Goal: Check status

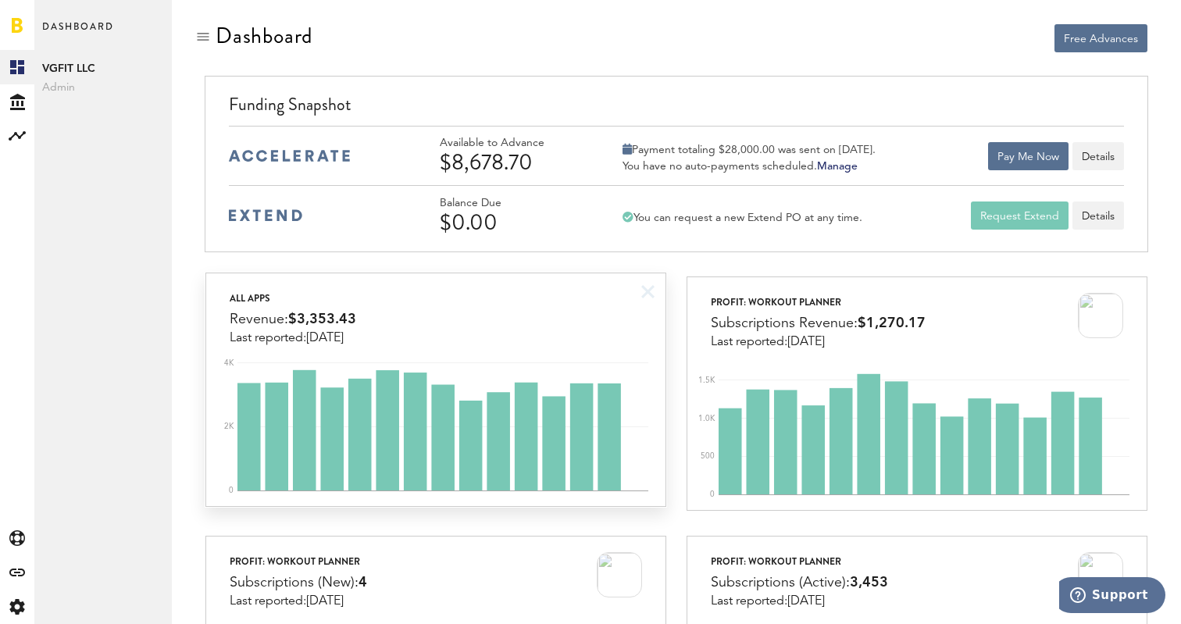
click at [388, 319] on div "All apps Revenue: $3,353.43 Last reported: [DATE]" at bounding box center [435, 309] width 459 height 72
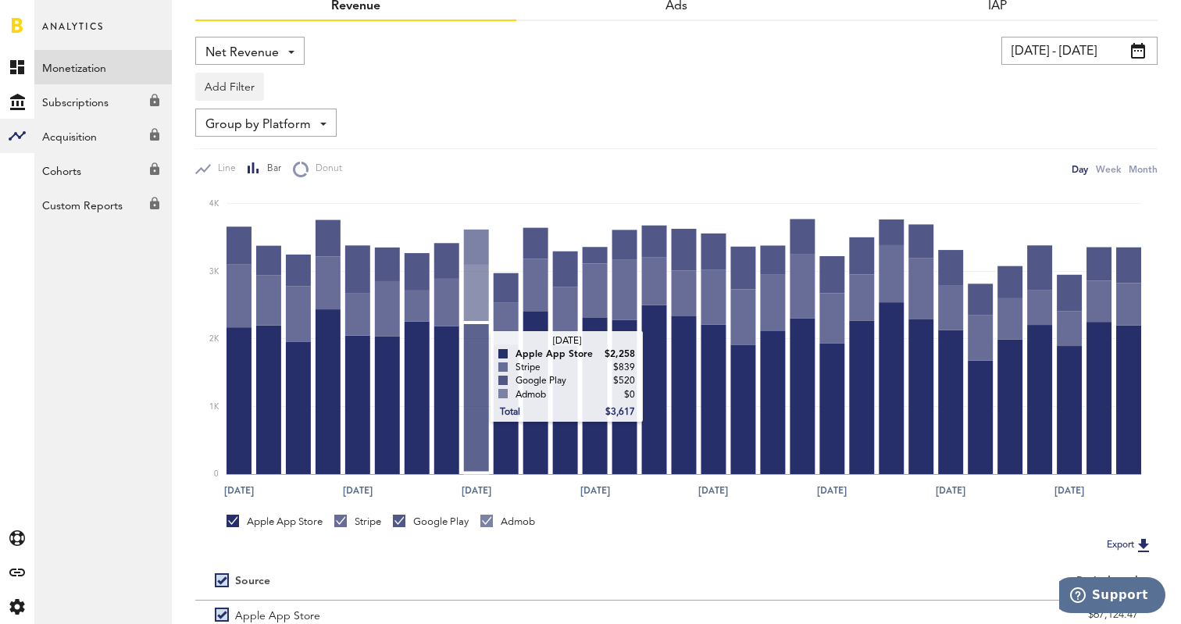
scroll to position [95, 0]
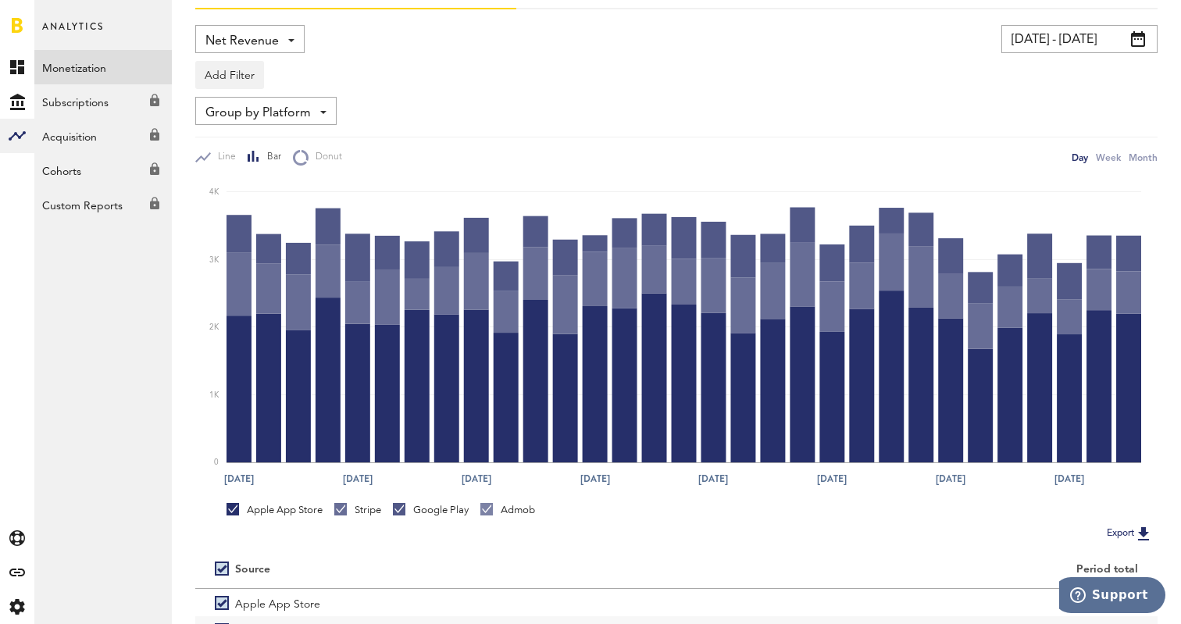
click at [373, 517] on div "Stripe" at bounding box center [357, 513] width 47 height 20
click at [364, 507] on div "Stripe" at bounding box center [357, 510] width 47 height 14
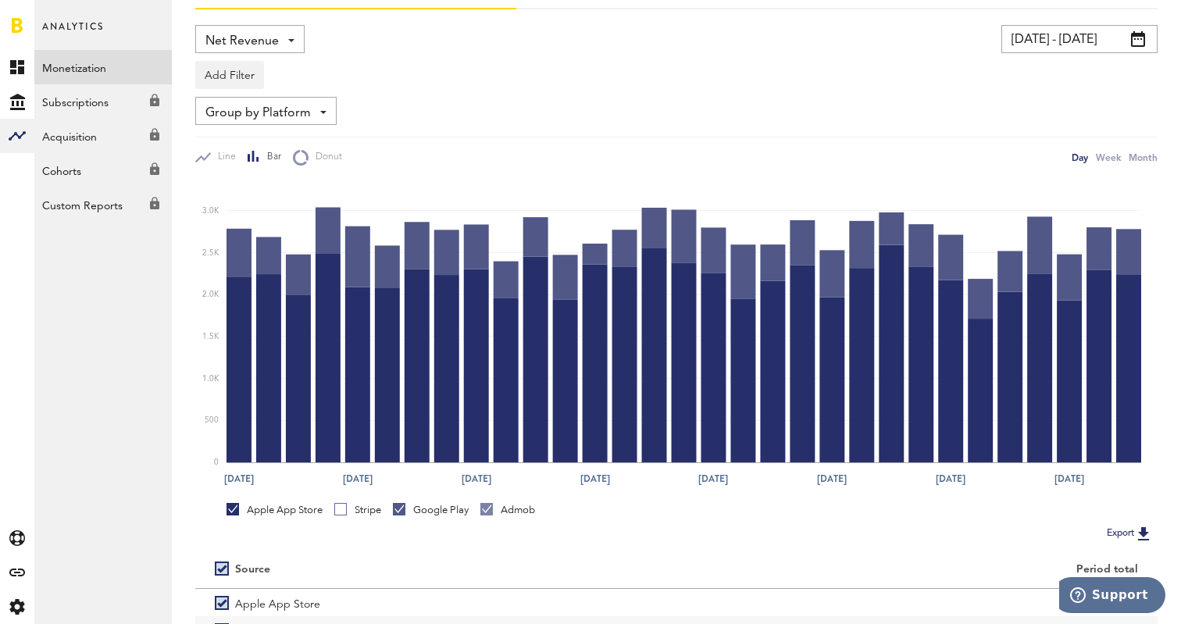
click at [416, 508] on div "Google Play" at bounding box center [431, 510] width 76 height 14
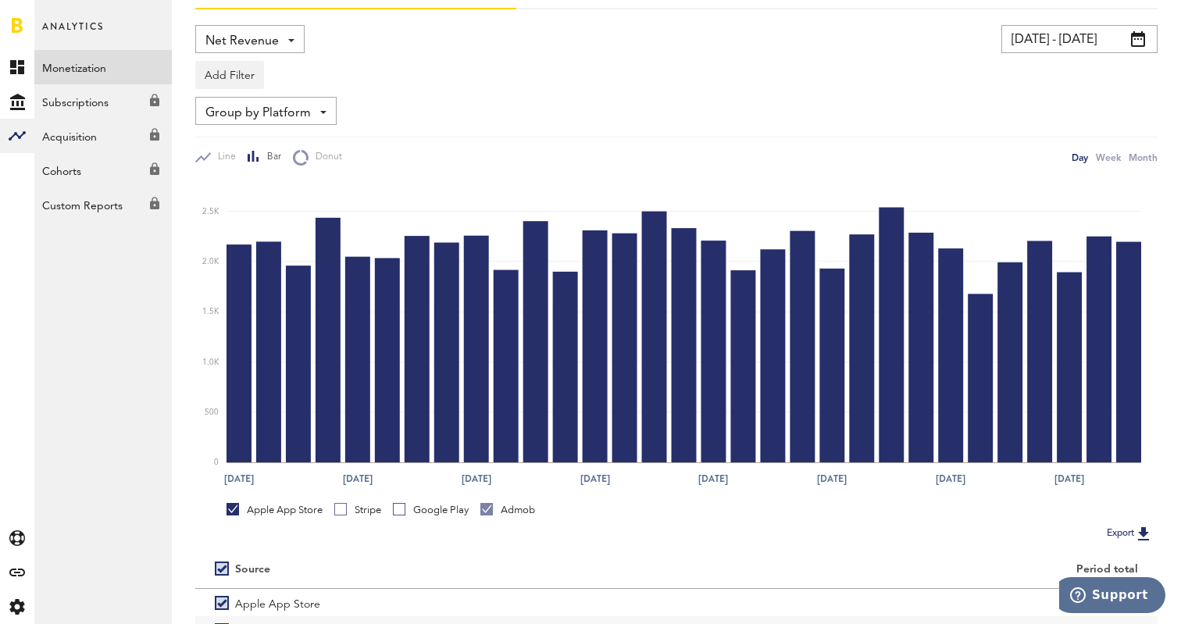
click at [527, 512] on div "Admob" at bounding box center [507, 510] width 55 height 14
click at [1066, 45] on input "[DATE] - [DATE]" at bounding box center [1079, 39] width 156 height 28
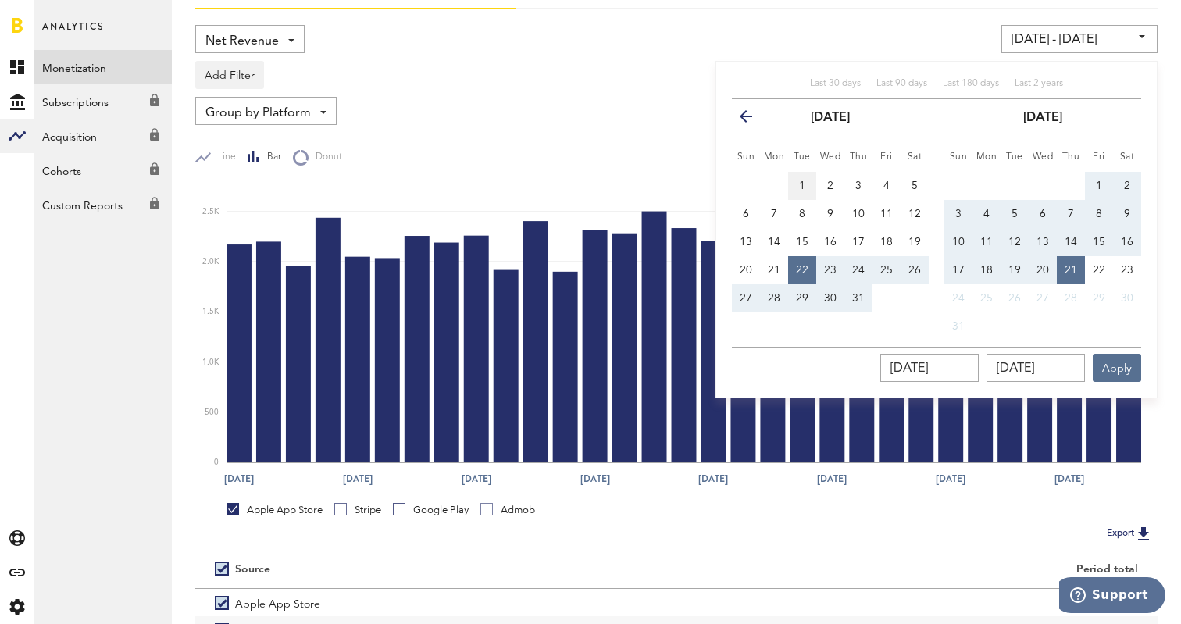
click at [809, 184] on button "1" at bounding box center [802, 186] width 28 height 28
type input "[DATE] - [DATE]"
type input "[DATE]"
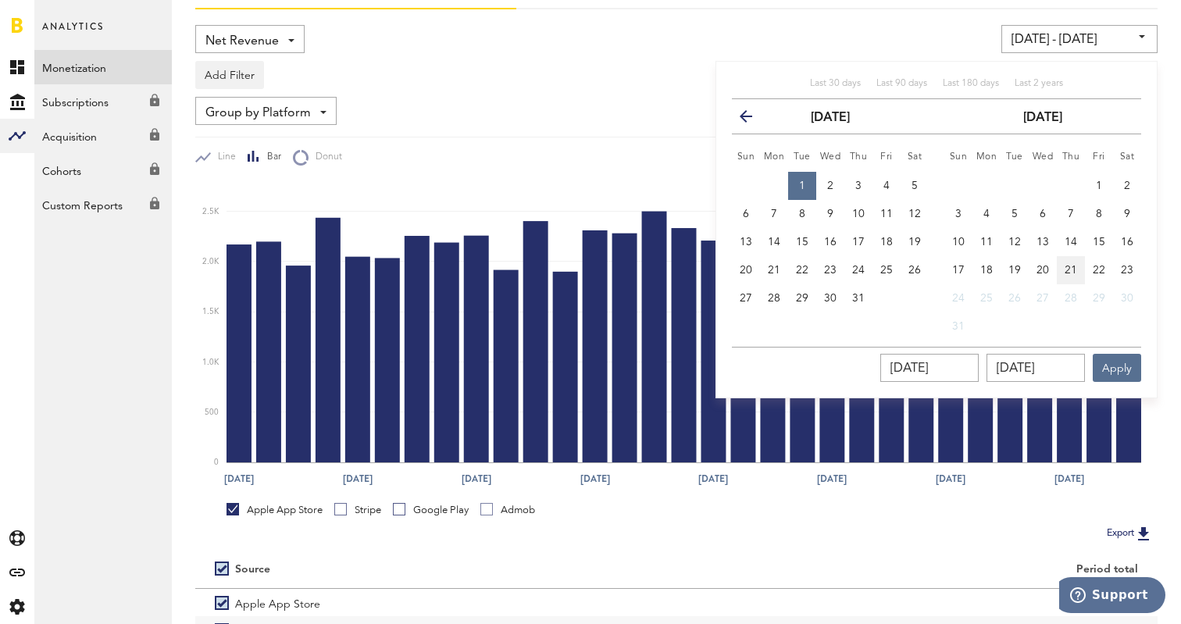
click at [1062, 269] on button "21" at bounding box center [1071, 270] width 28 height 28
type input "[DATE] - [DATE]"
type input "[DATE]"
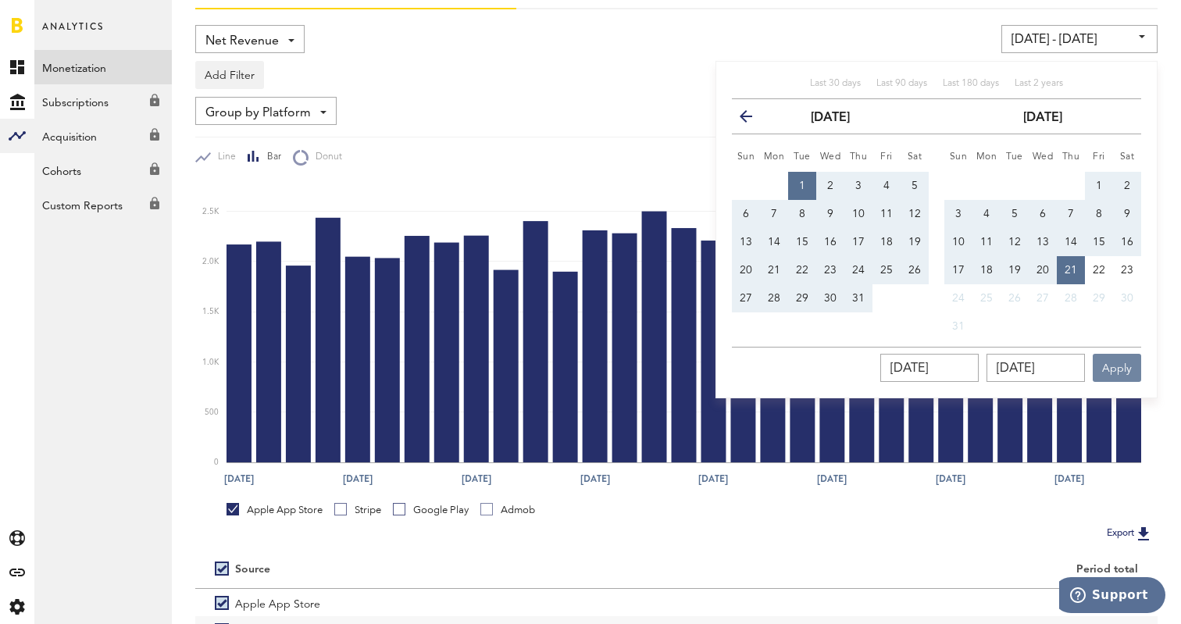
click at [1119, 357] on button "Apply" at bounding box center [1117, 368] width 48 height 28
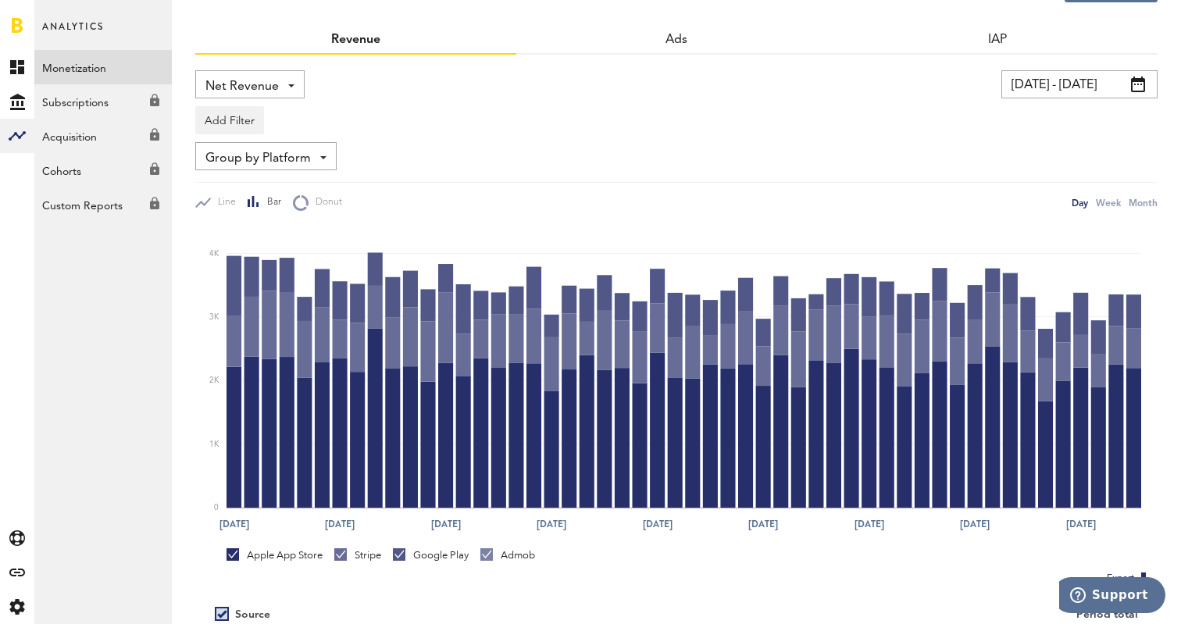
click at [509, 566] on div "Admob" at bounding box center [507, 558] width 55 height 20
click at [507, 555] on div "Admob" at bounding box center [507, 555] width 55 height 14
click at [442, 556] on div "Google Play" at bounding box center [431, 555] width 76 height 14
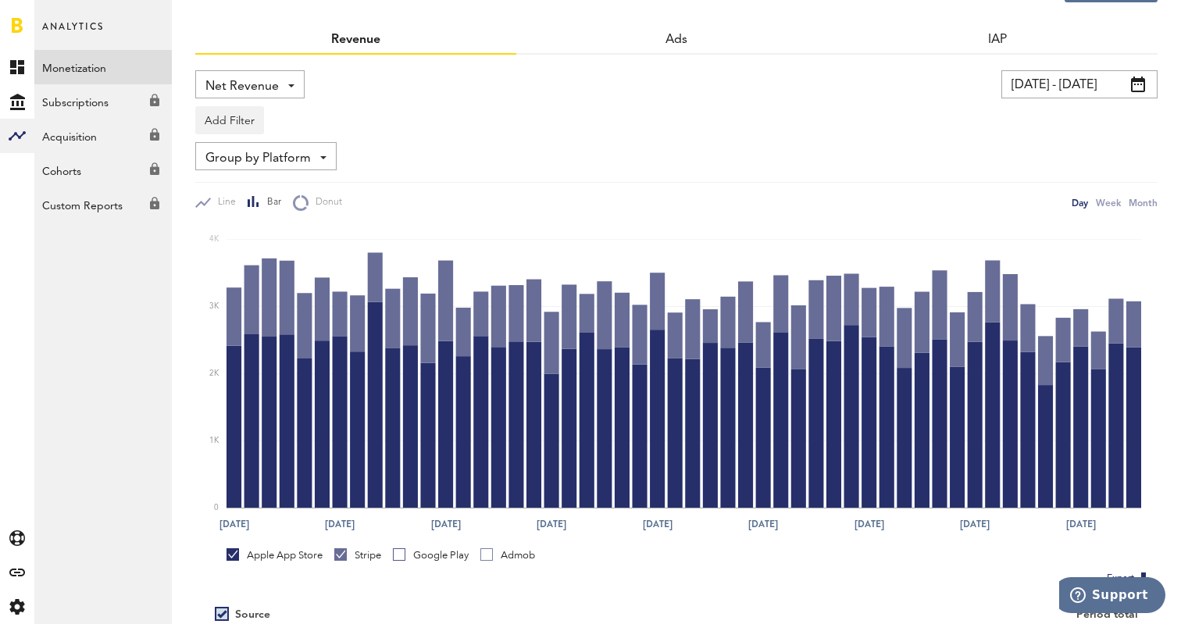
click at [379, 553] on div "Stripe" at bounding box center [357, 555] width 47 height 14
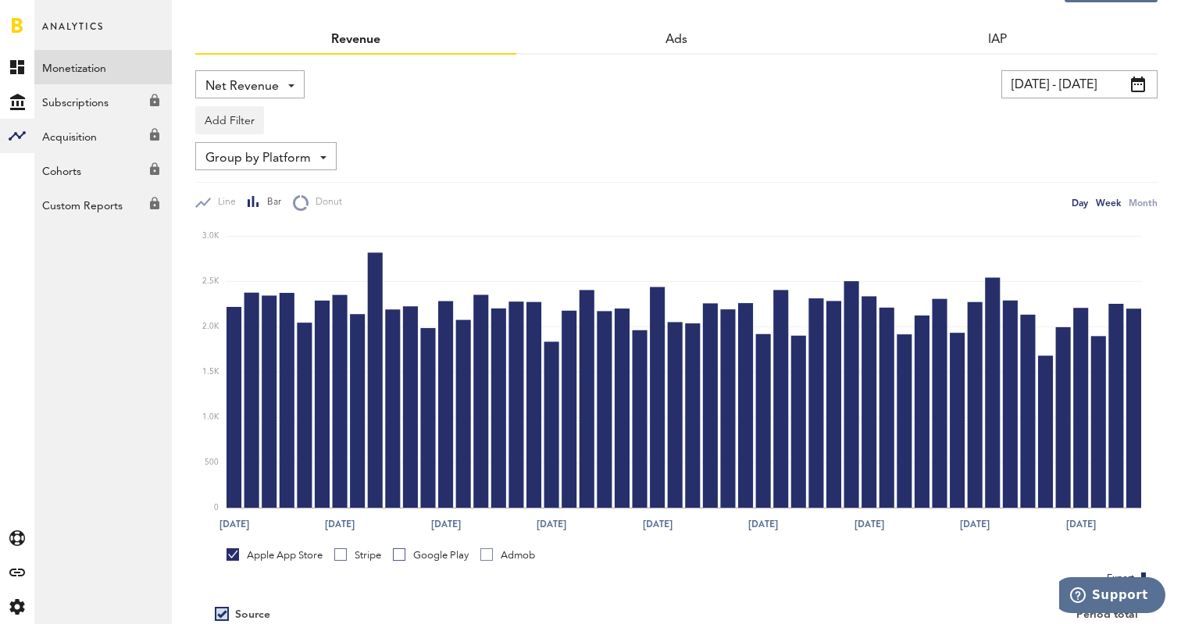
click at [1105, 206] on div "Week" at bounding box center [1108, 202] width 25 height 16
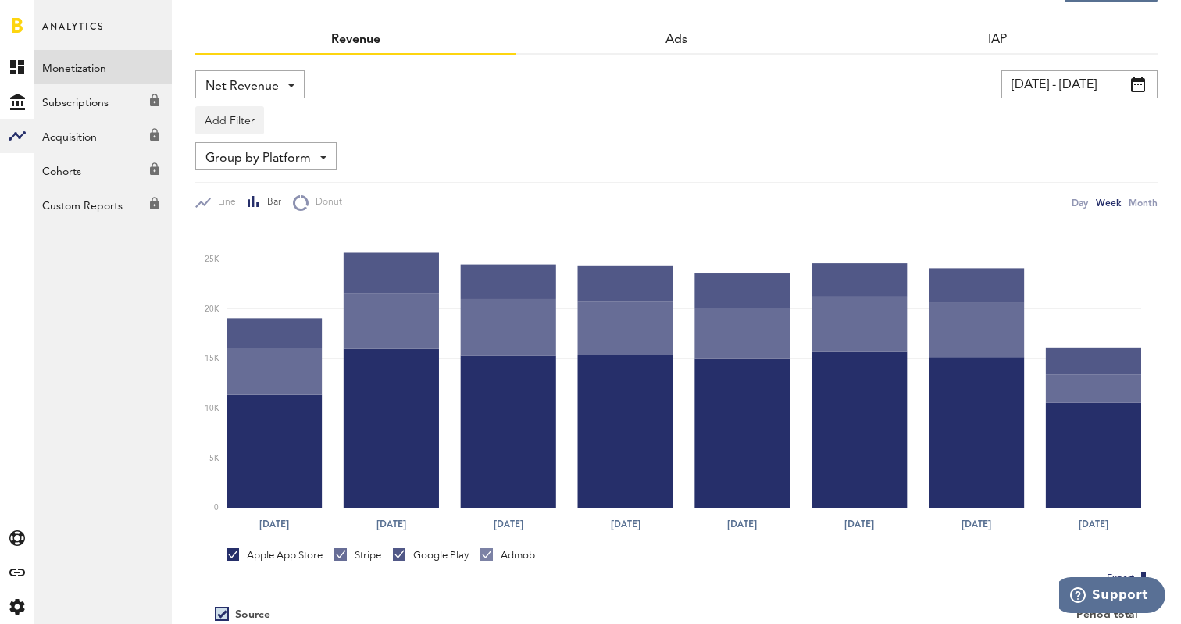
click at [359, 553] on div "Stripe" at bounding box center [357, 555] width 47 height 14
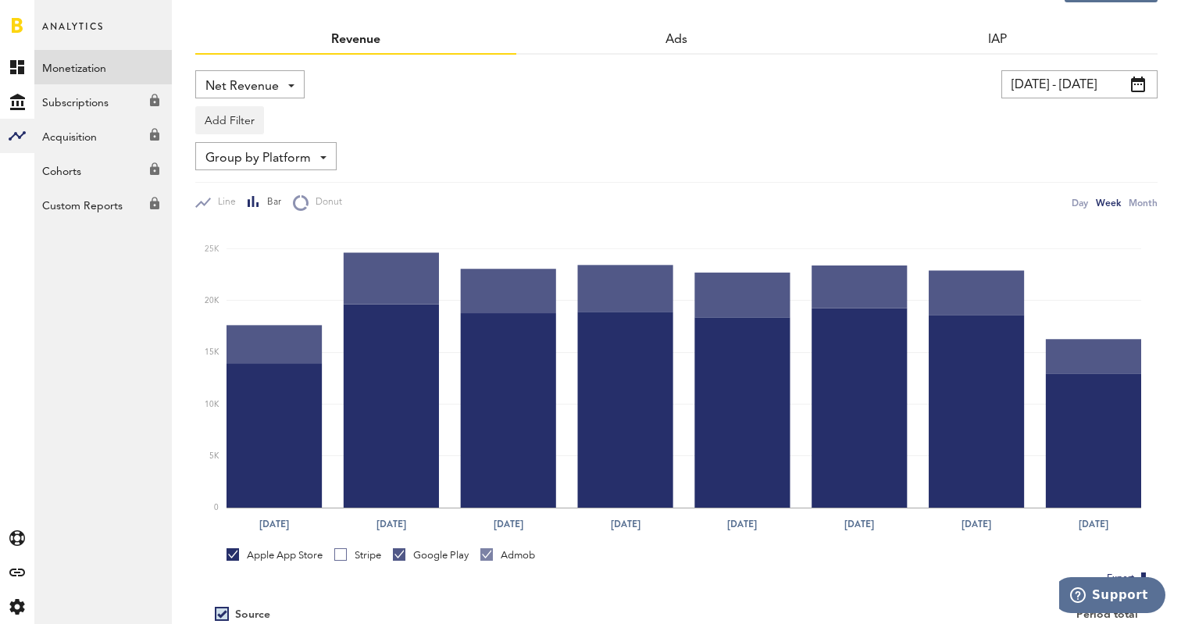
click at [427, 553] on div "Google Play" at bounding box center [431, 555] width 76 height 14
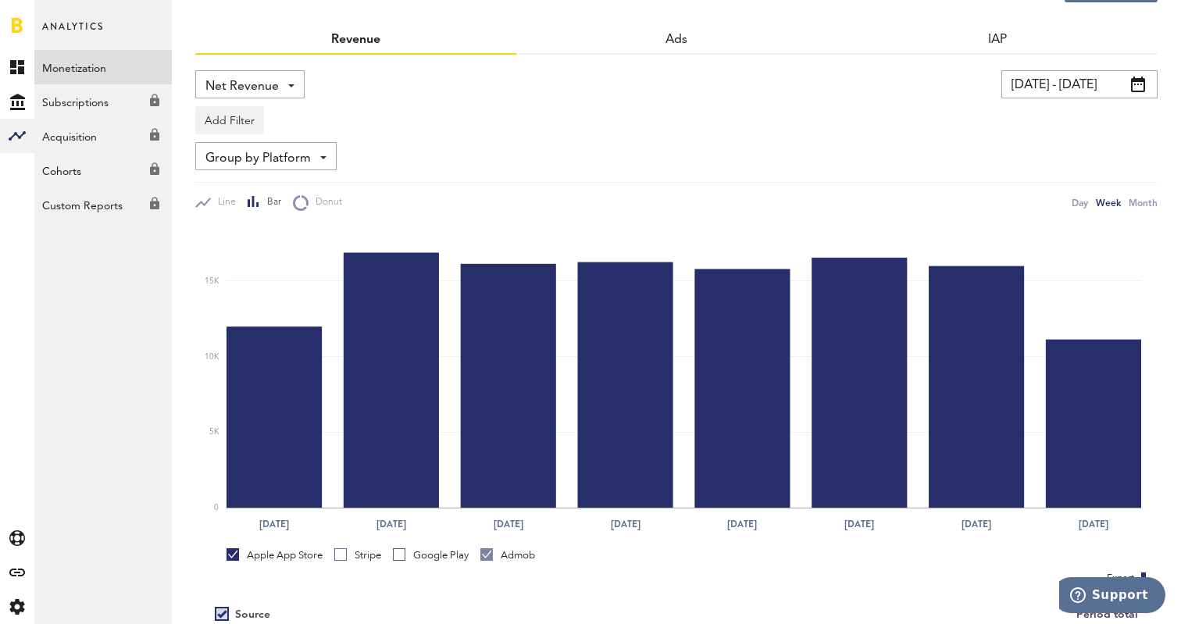
click at [521, 553] on div "Admob" at bounding box center [507, 555] width 55 height 14
click at [1083, 202] on div "Day" at bounding box center [1080, 202] width 16 height 16
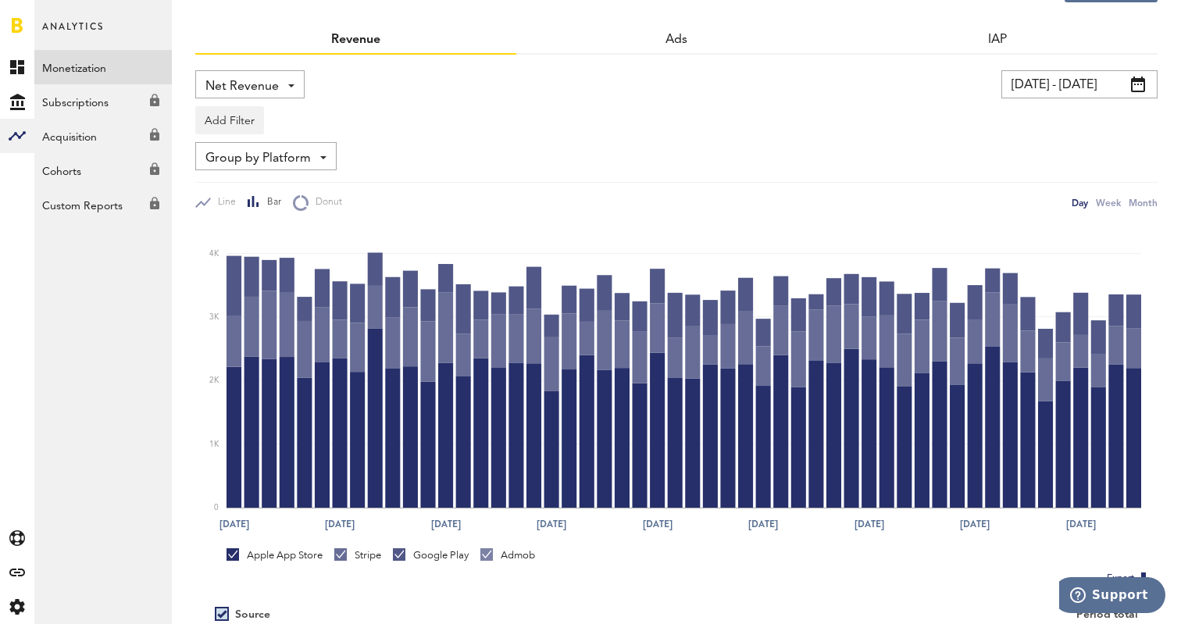
click at [491, 553] on link "Admob" at bounding box center [507, 555] width 55 height 14
click at [443, 556] on div "Google Play" at bounding box center [431, 555] width 76 height 14
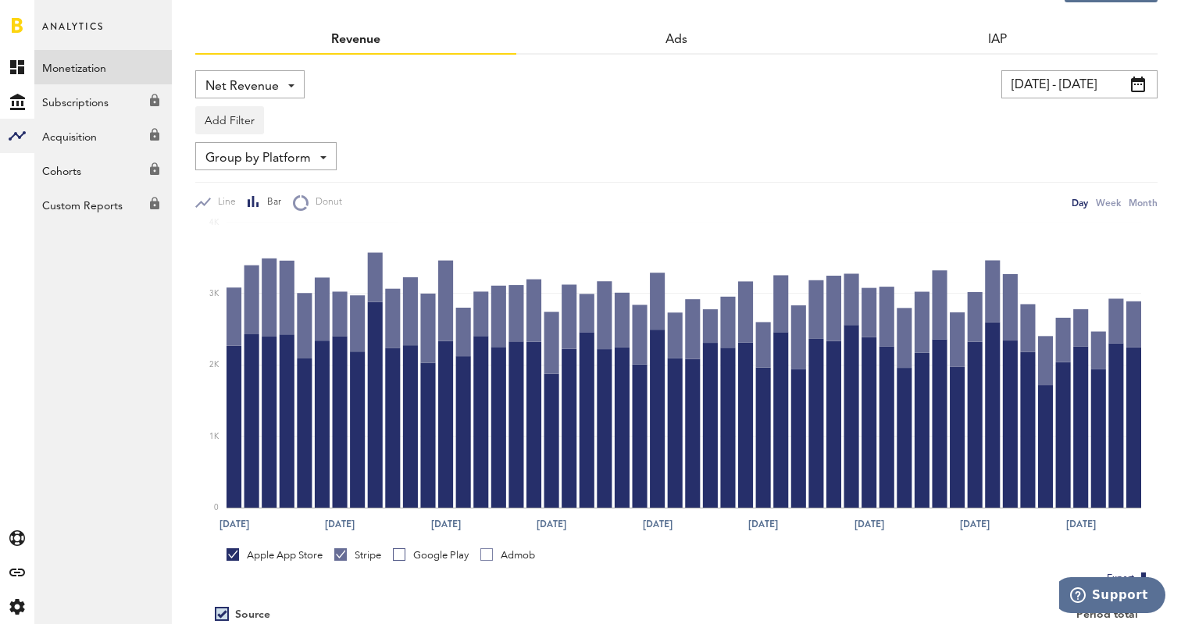
click at [374, 555] on div "Stripe" at bounding box center [357, 555] width 47 height 14
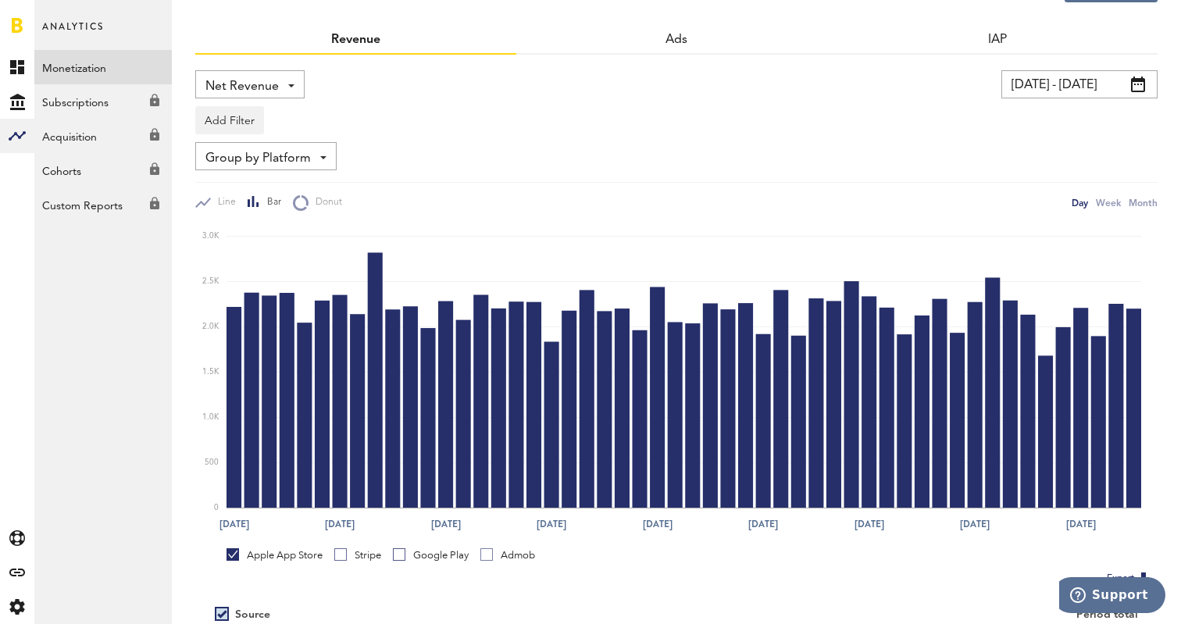
click at [374, 555] on div "Stripe" at bounding box center [357, 555] width 47 height 14
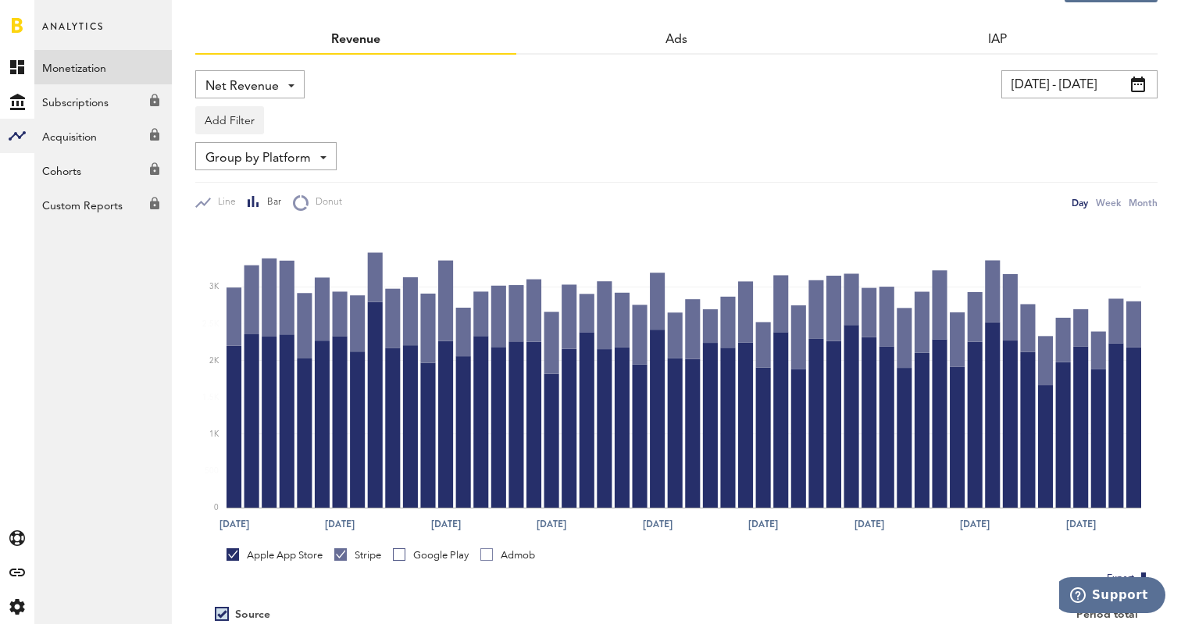
click at [300, 553] on div "Apple App Store" at bounding box center [275, 555] width 96 height 14
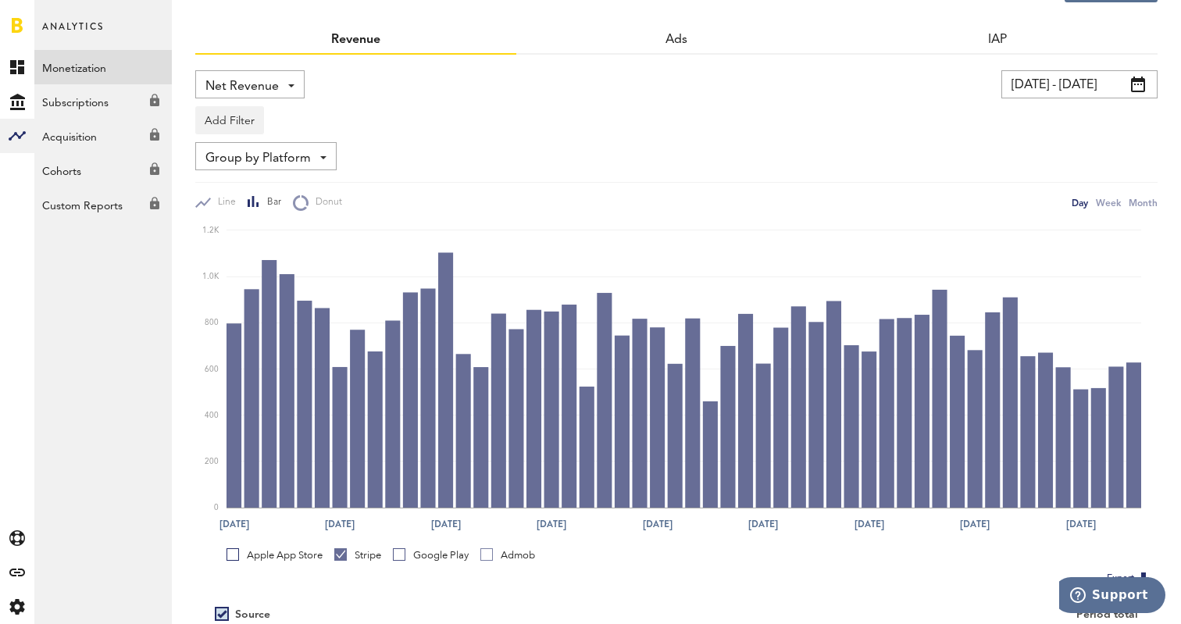
click at [416, 552] on div "Google Play" at bounding box center [431, 555] width 76 height 14
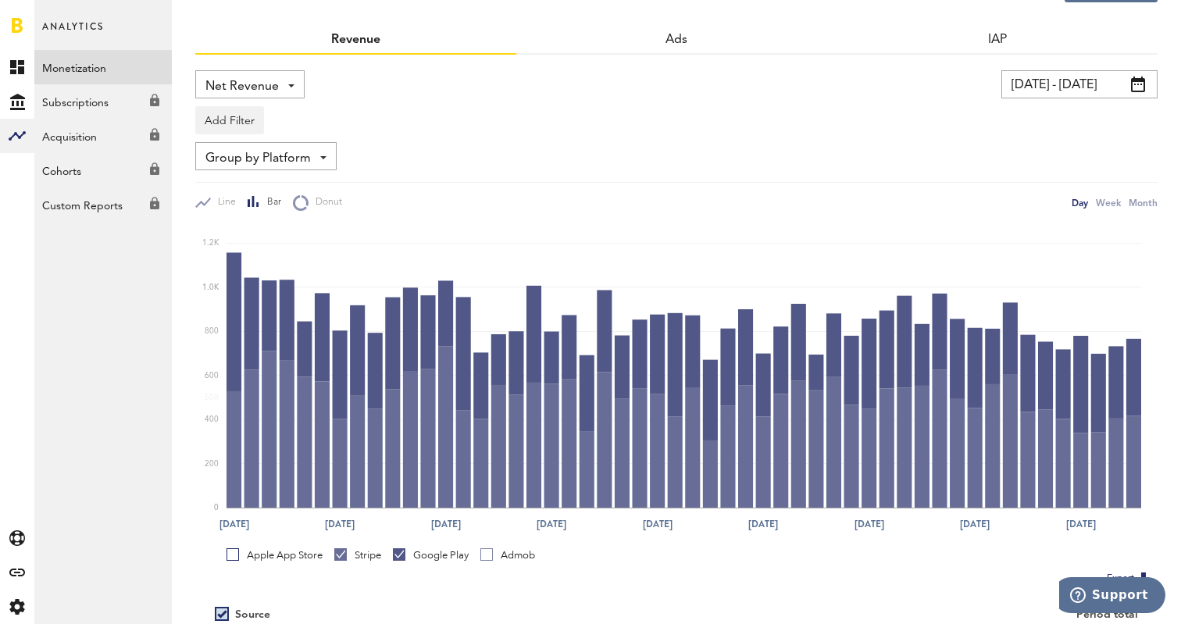
click at [363, 554] on div "Stripe" at bounding box center [357, 555] width 47 height 14
